Goal: Check status: Check status

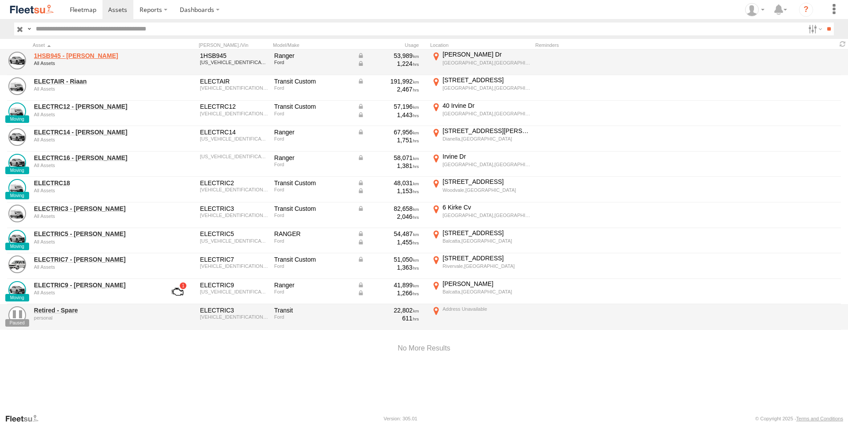
click at [56, 54] on link "1HSB945 - Ben" at bounding box center [94, 56] width 121 height 8
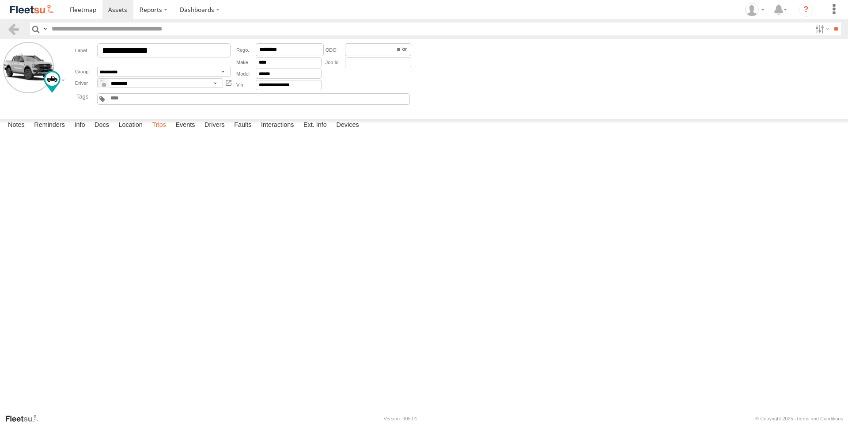
click at [163, 132] on label "Trips" at bounding box center [159, 125] width 23 height 12
click at [122, 8] on span at bounding box center [117, 9] width 19 height 8
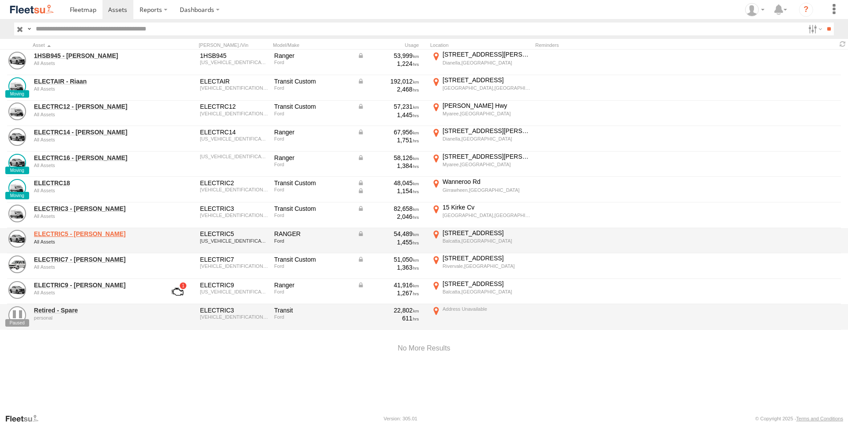
click at [74, 231] on link "ELECTRIC5 - [PERSON_NAME]" at bounding box center [94, 234] width 121 height 8
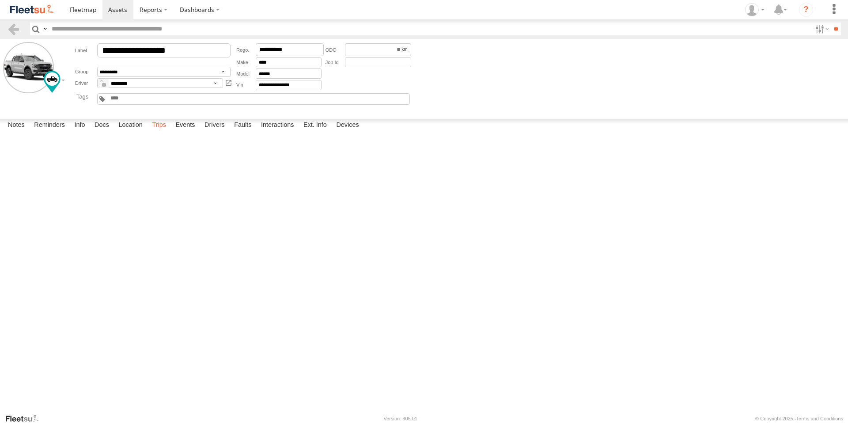
click at [163, 132] on label "Trips" at bounding box center [159, 125] width 23 height 12
click at [120, 14] on span at bounding box center [117, 9] width 19 height 8
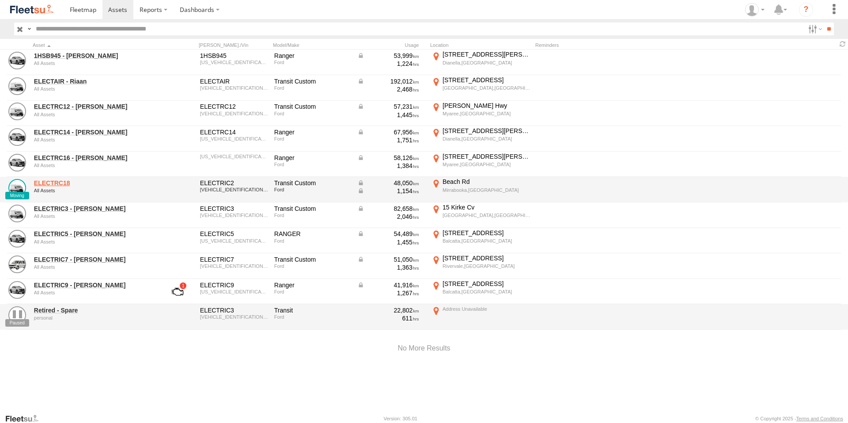
click at [61, 183] on link "ELECTRC18" at bounding box center [94, 183] width 121 height 8
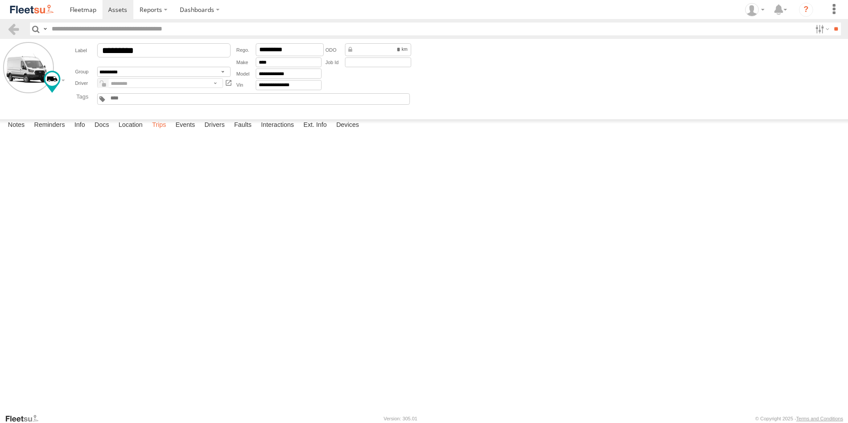
click at [159, 132] on label "Trips" at bounding box center [159, 125] width 23 height 12
